Goal: Task Accomplishment & Management: Use online tool/utility

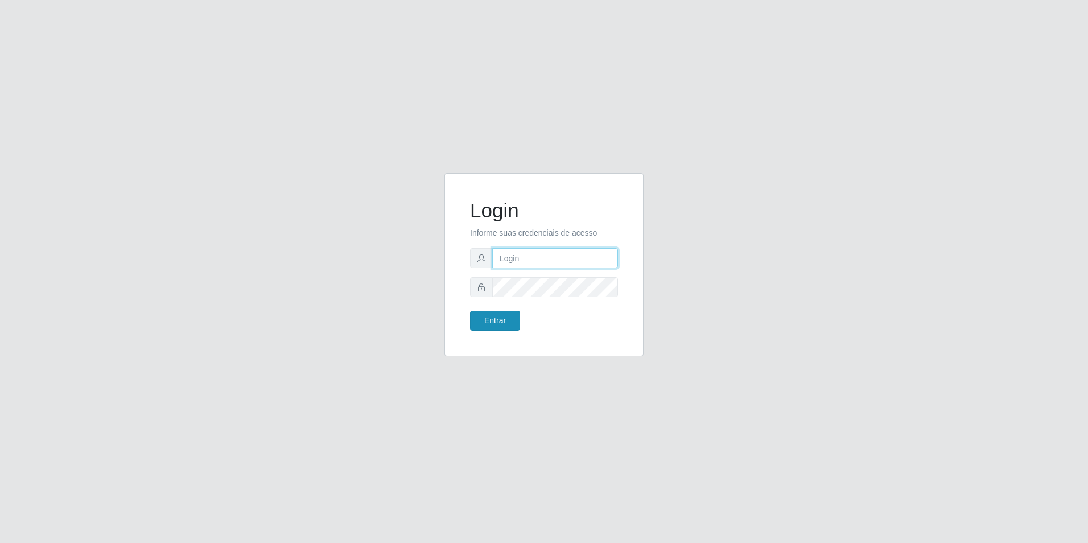
type input "[EMAIL_ADDRESS][DOMAIN_NAME]"
click at [511, 319] on button "Entrar" at bounding box center [495, 321] width 50 height 20
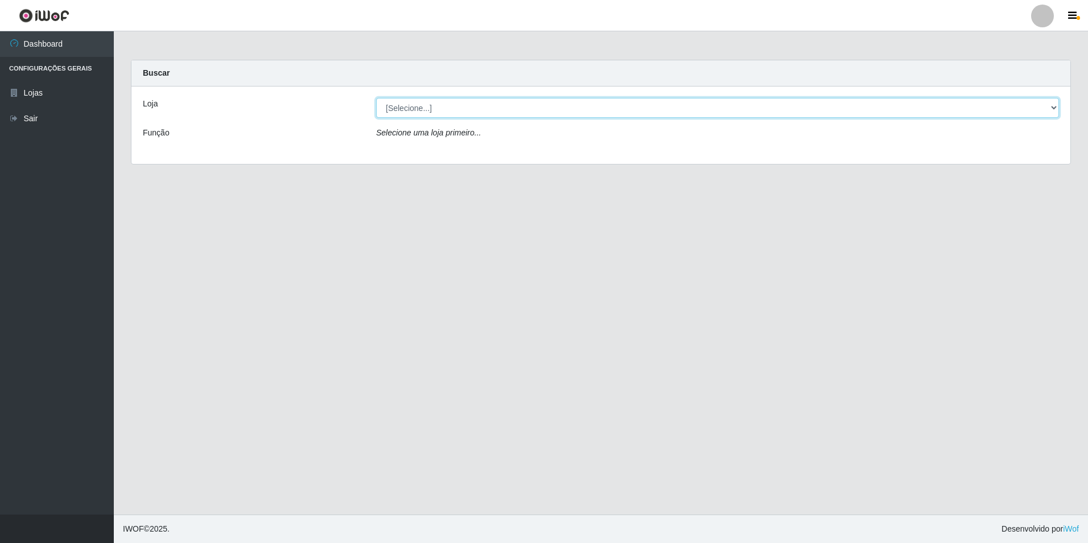
click at [1029, 109] on select "[Selecione...] Extrabom - Loja 57 Anchieta" at bounding box center [717, 108] width 683 height 20
select select "470"
click at [376, 98] on select "[Selecione...] Extrabom - Loja 57 Anchieta" at bounding box center [717, 108] width 683 height 20
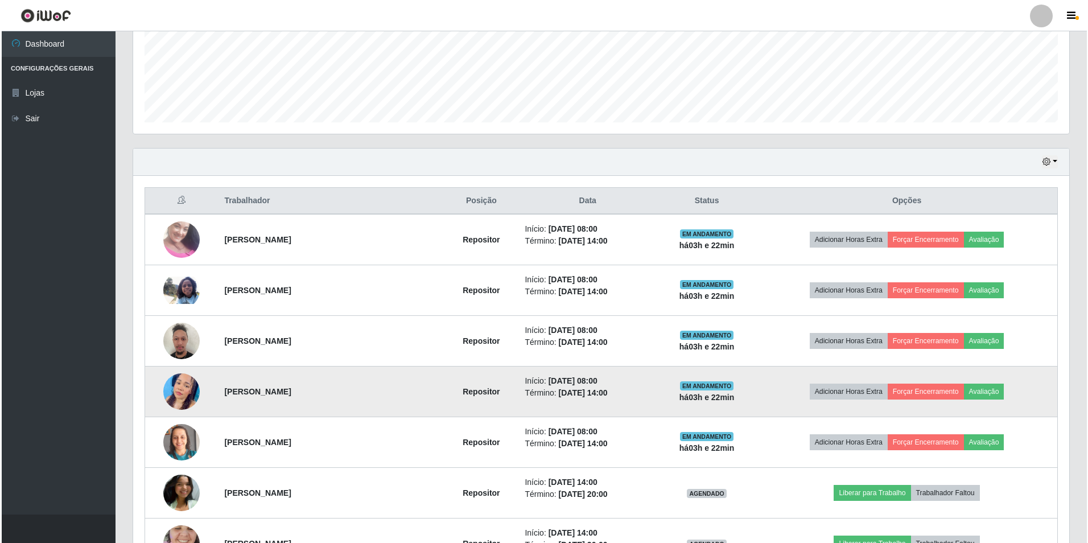
scroll to position [455, 0]
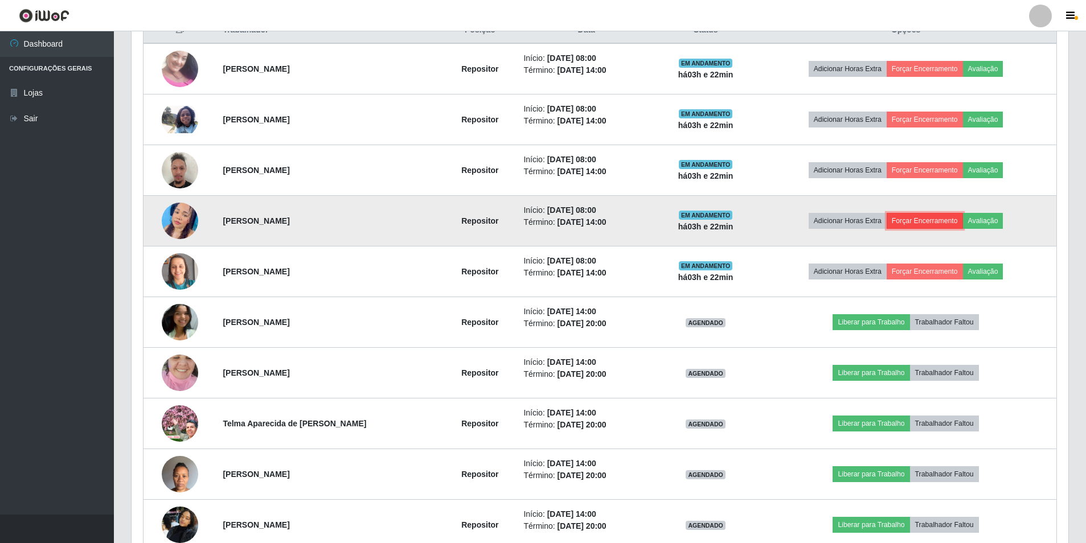
click at [922, 221] on button "Forçar Encerramento" at bounding box center [924, 221] width 76 height 16
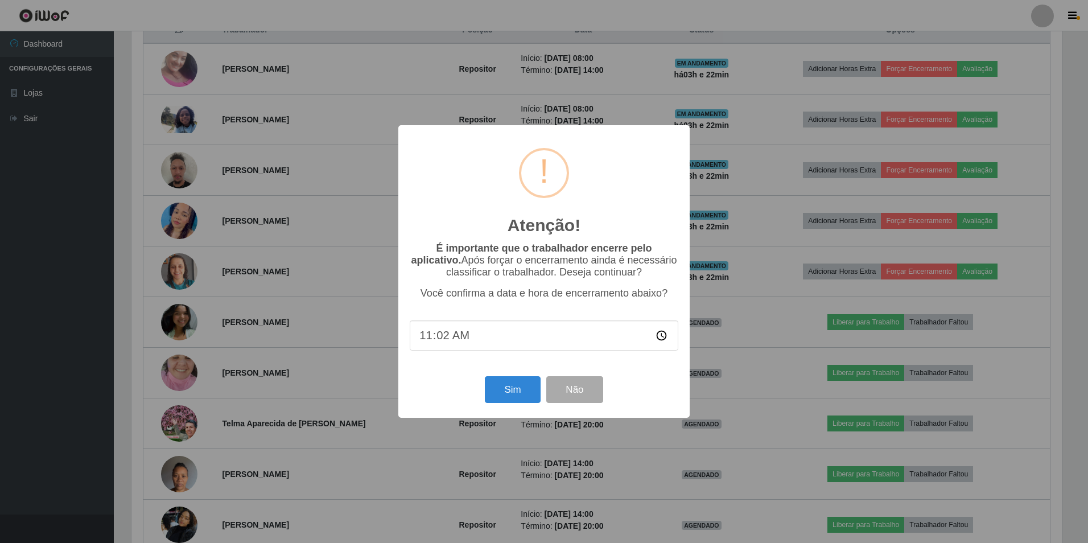
type input "11:22"
click at [526, 396] on button "Sim" at bounding box center [512, 389] width 55 height 27
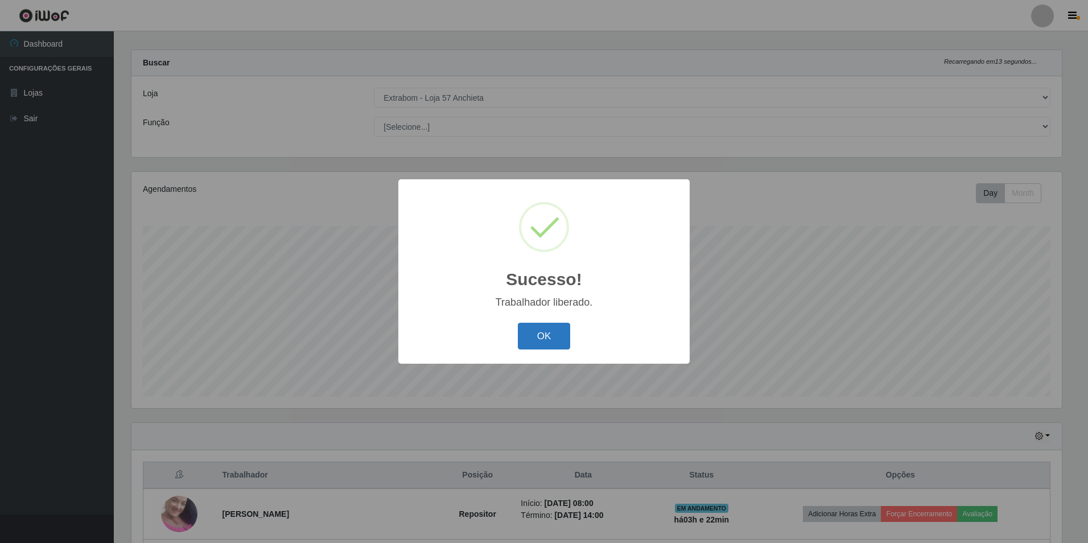
click at [533, 343] on button "OK" at bounding box center [544, 336] width 53 height 27
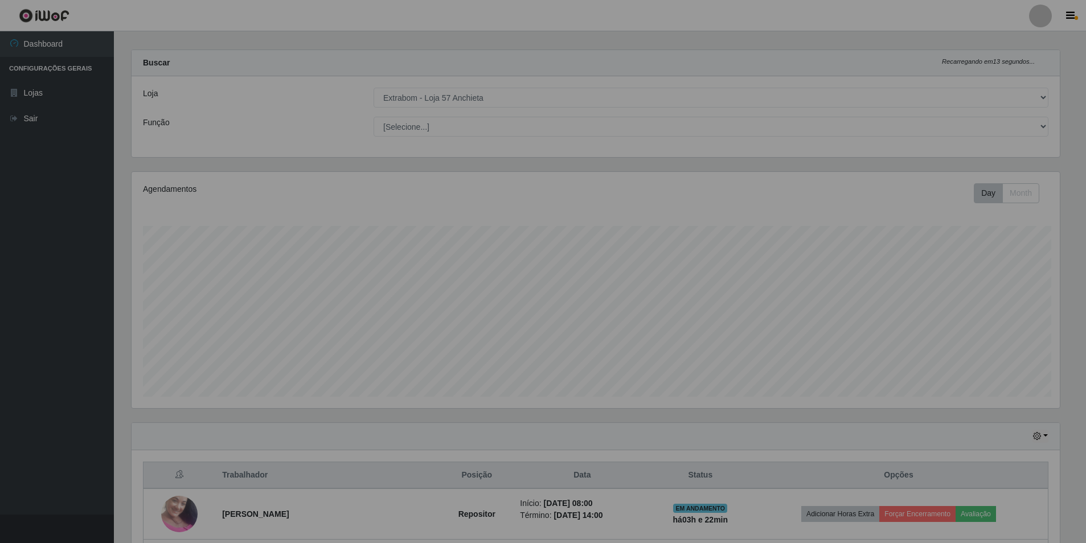
scroll to position [236, 936]
